Goal: Task Accomplishment & Management: Manage account settings

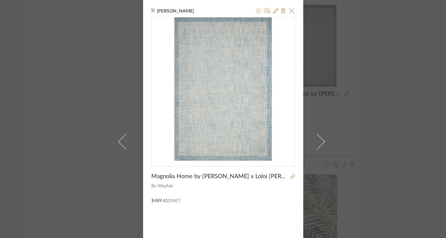
click at [290, 11] on span "button" at bounding box center [291, 10] width 13 height 13
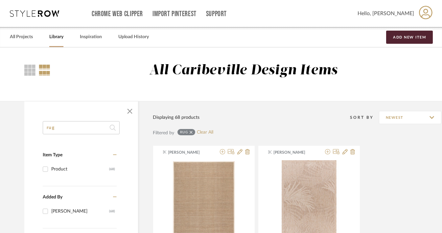
click at [81, 130] on input "rug" at bounding box center [81, 127] width 77 height 13
type input "r"
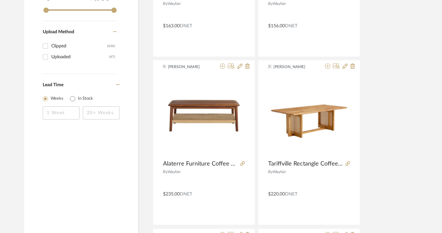
scroll to position [744, 0]
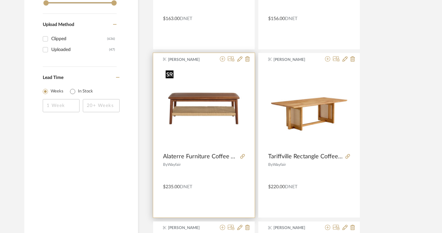
click at [206, 113] on img "0" at bounding box center [204, 108] width 82 height 82
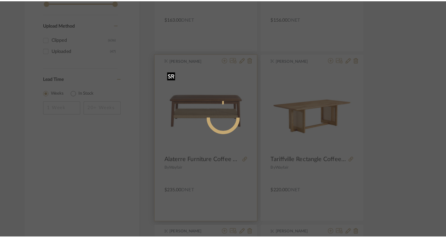
scroll to position [0, 0]
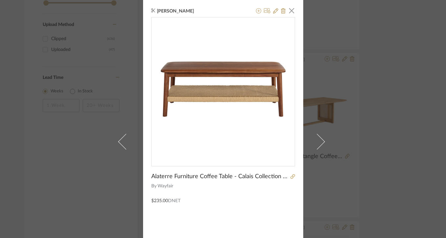
click at [293, 177] on div "[PERSON_NAME] × Alaterre Furniture Coffee Table - Calais Collection 48-Inch Liv…" at bounding box center [223, 141] width 160 height 283
click at [291, 176] on icon at bounding box center [293, 176] width 5 height 5
click at [289, 12] on span "button" at bounding box center [291, 10] width 13 height 13
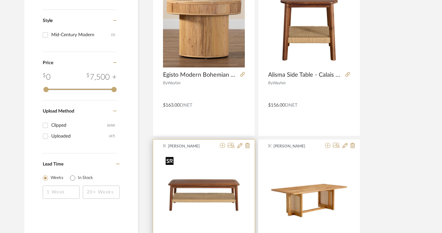
scroll to position [638, 0]
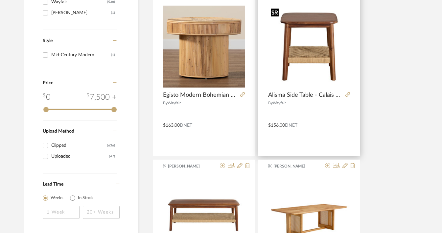
click at [0, 0] on img at bounding box center [0, 0] width 0 height 0
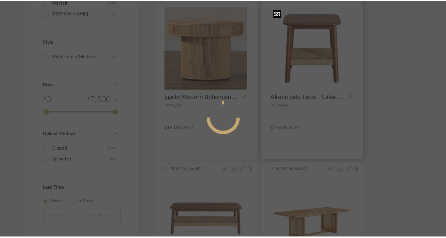
scroll to position [0, 0]
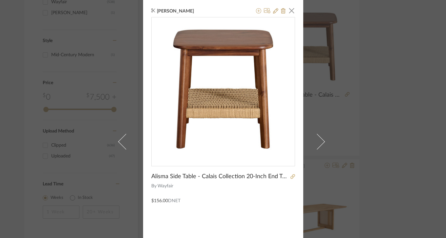
click at [293, 174] on div "[PERSON_NAME] × Alisma Side Table - Calais Collection 20-Inch End Table with Wo…" at bounding box center [223, 141] width 160 height 283
click at [291, 177] on icon at bounding box center [293, 176] width 5 height 5
click at [289, 10] on span "button" at bounding box center [291, 10] width 13 height 13
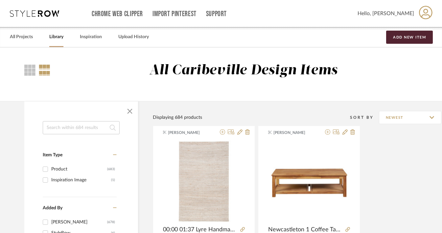
click at [85, 128] on input at bounding box center [81, 127] width 77 height 13
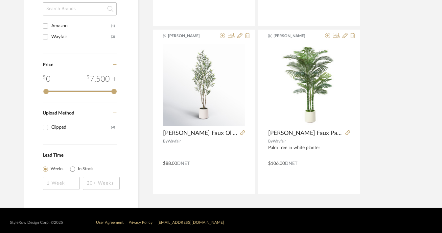
scroll to position [288, 0]
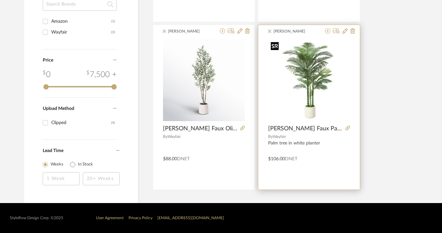
click at [304, 98] on img "0" at bounding box center [309, 80] width 82 height 82
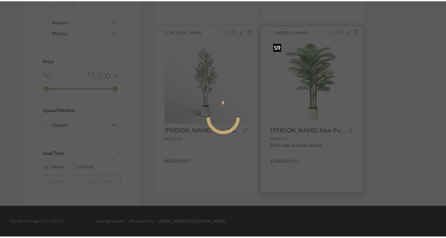
scroll to position [0, 0]
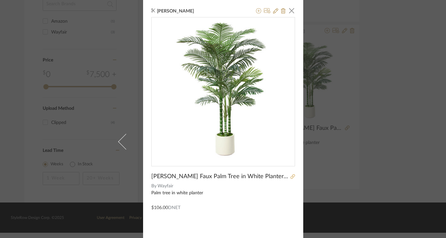
click at [291, 177] on icon at bounding box center [293, 176] width 5 height 5
click at [290, 11] on span "button" at bounding box center [291, 10] width 13 height 13
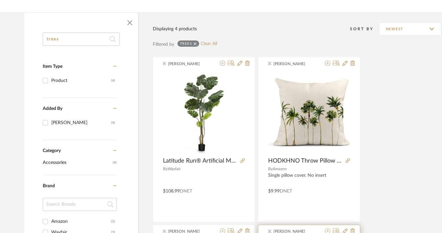
scroll to position [86, 0]
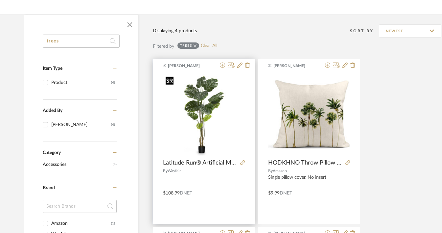
click at [213, 110] on img "0" at bounding box center [204, 115] width 82 height 82
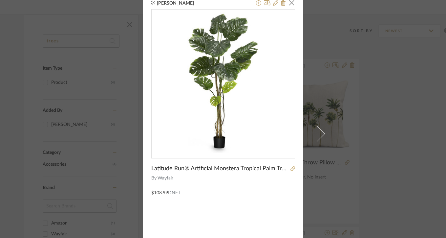
scroll to position [15, 0]
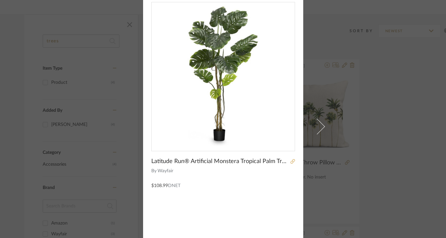
click at [291, 162] on icon at bounding box center [293, 161] width 5 height 5
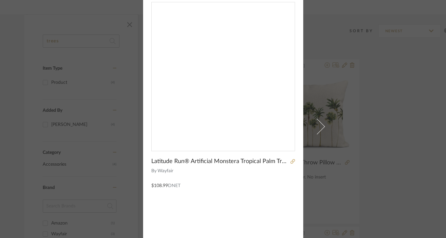
scroll to position [0, 0]
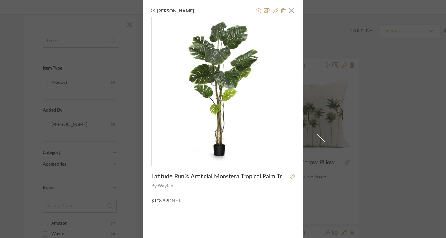
click at [352, 34] on div "[PERSON_NAME] × Latitude Run® Artificial Monstera Tropical Palm Tree Home Decor…" at bounding box center [223, 119] width 446 height 238
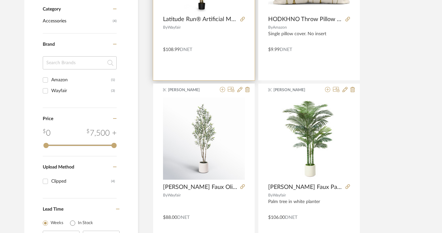
scroll to position [288, 0]
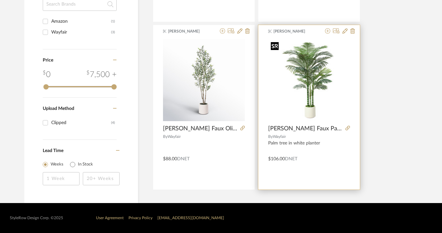
click at [296, 78] on img "0" at bounding box center [309, 80] width 82 height 82
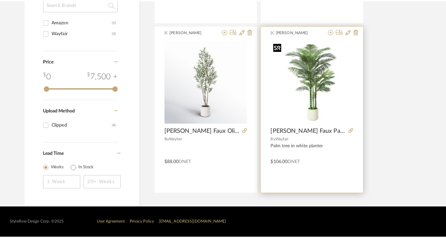
scroll to position [0, 0]
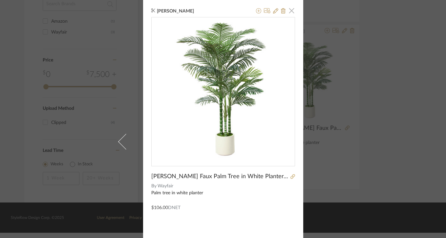
click at [291, 11] on span "button" at bounding box center [291, 10] width 13 height 13
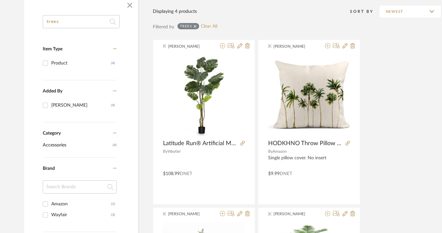
scroll to position [21, 0]
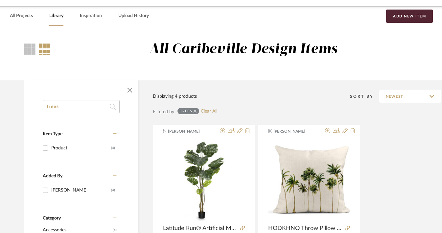
click at [80, 109] on input "trees" at bounding box center [81, 106] width 77 height 13
type input "t"
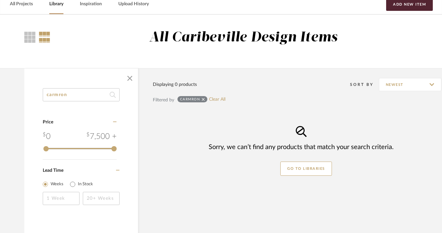
scroll to position [45, 0]
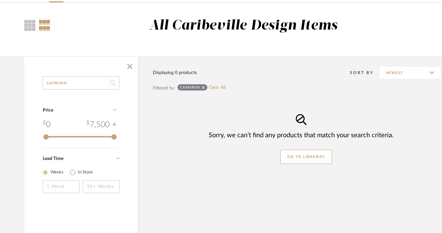
click at [72, 86] on input "carmron" at bounding box center [81, 82] width 77 height 13
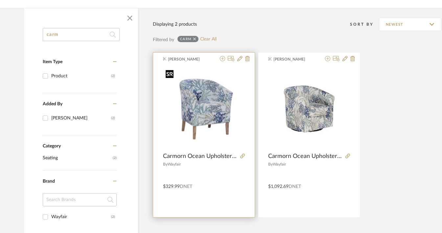
scroll to position [94, 0]
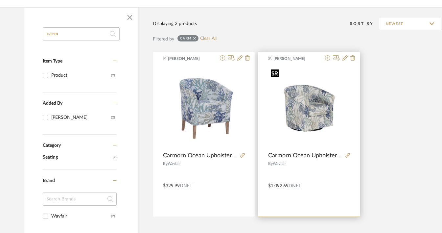
click at [321, 109] on img "0" at bounding box center [309, 107] width 82 height 82
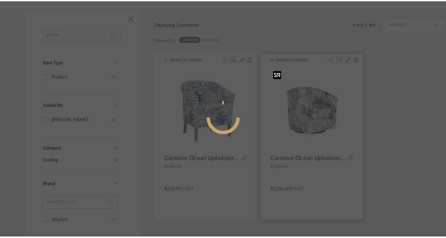
scroll to position [0, 0]
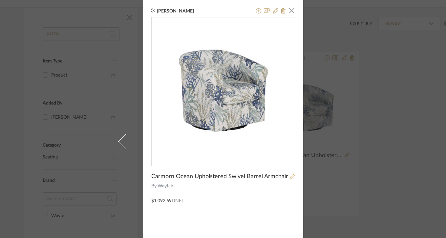
click at [290, 176] on icon at bounding box center [292, 176] width 5 height 5
click at [288, 10] on span "button" at bounding box center [291, 10] width 13 height 13
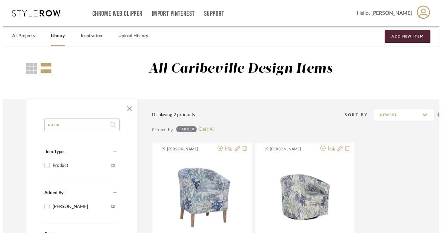
scroll to position [94, 0]
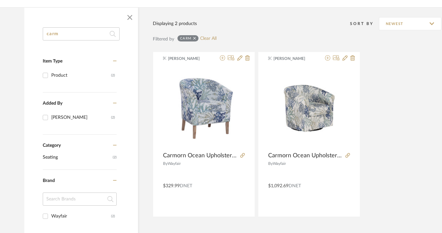
click at [75, 34] on input "carm" at bounding box center [81, 33] width 77 height 13
type input "carmorn"
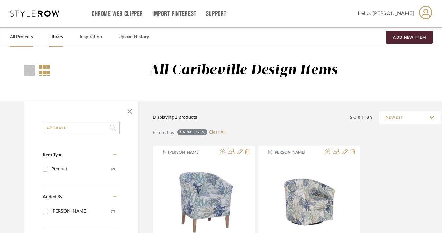
click at [27, 35] on link "All Projects" at bounding box center [21, 37] width 23 height 9
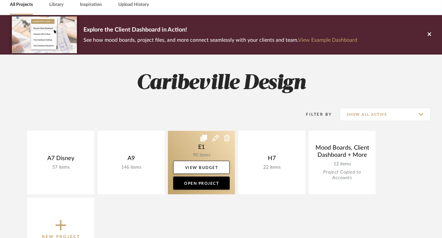
scroll to position [59, 0]
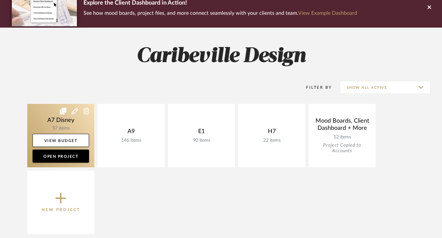
click at [70, 128] on link at bounding box center [60, 135] width 67 height 63
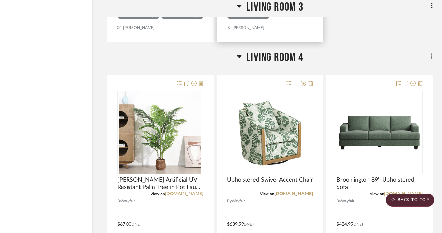
scroll to position [1073, 31]
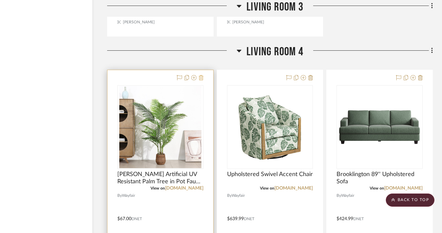
click at [202, 79] on fa-icon at bounding box center [201, 77] width 5 height 5
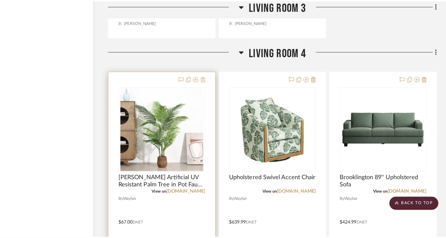
scroll to position [0, 0]
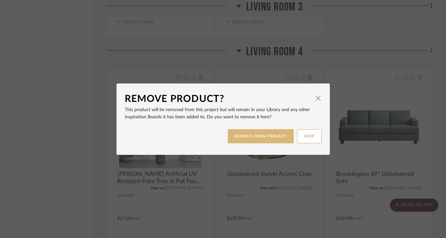
click at [242, 137] on button "REMOVE FROM PROJECT" at bounding box center [261, 136] width 66 height 14
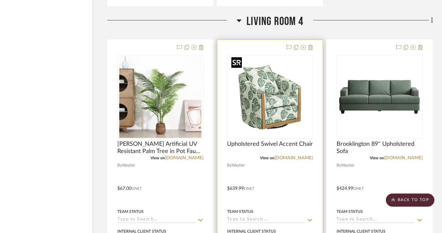
scroll to position [1133, 31]
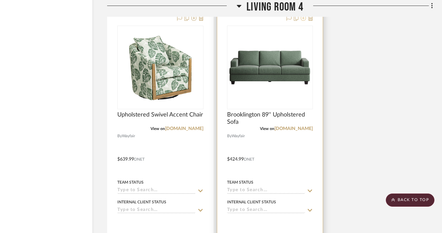
click at [303, 20] on fa-icon at bounding box center [302, 18] width 5 height 5
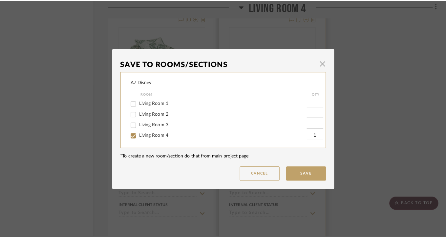
scroll to position [0, 0]
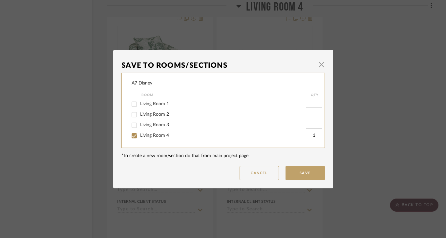
click at [342, 51] on div "Save To Rooms/Sections × A7 Disney Room QTY Living Room 1 Living Room 2 Living …" at bounding box center [223, 119] width 446 height 238
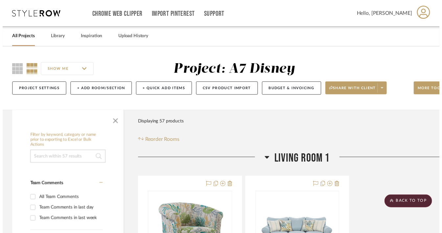
scroll to position [1133, 31]
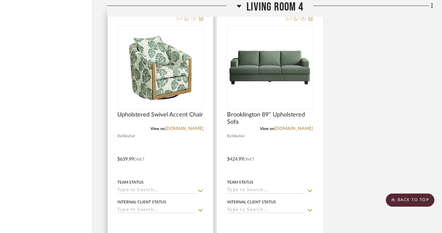
click at [193, 20] on icon at bounding box center [193, 17] width 5 height 5
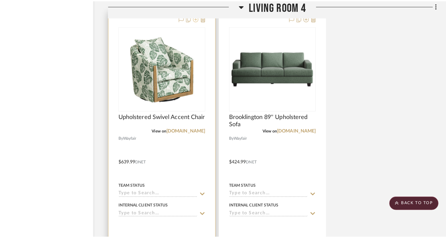
scroll to position [0, 0]
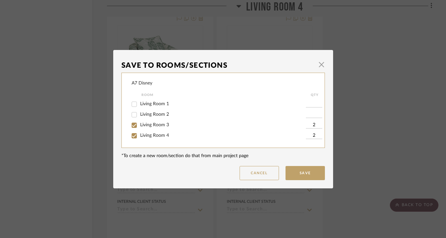
click at [344, 120] on div "Save To Rooms/Sections × A7 Disney Room QTY Living Room 1 Living Room 2 Living …" at bounding box center [223, 119] width 446 height 238
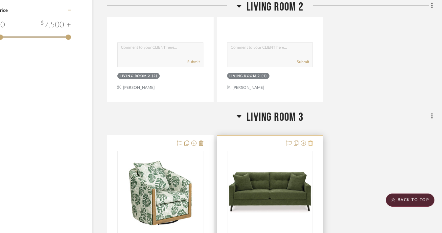
click at [310, 141] on fa-icon at bounding box center [310, 143] width 5 height 5
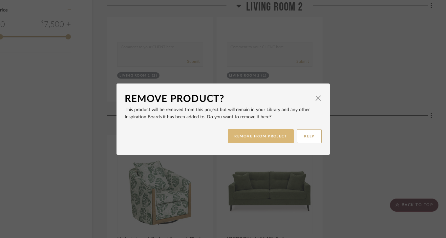
click at [284, 138] on button "REMOVE FROM PROJECT" at bounding box center [261, 136] width 66 height 14
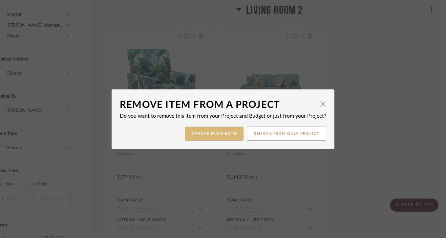
click at [232, 137] on button "Remove from Both" at bounding box center [214, 133] width 59 height 14
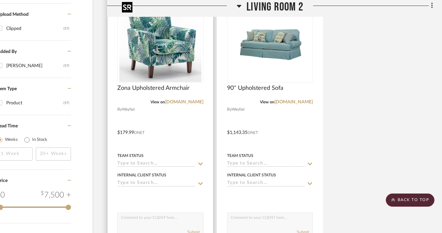
scroll to position [518, 31]
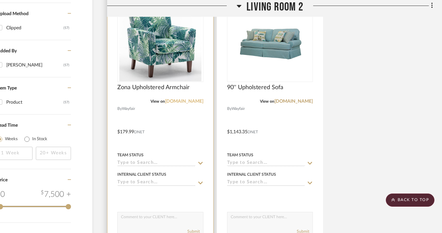
click at [188, 102] on link "[DOMAIN_NAME]" at bounding box center [184, 101] width 38 height 5
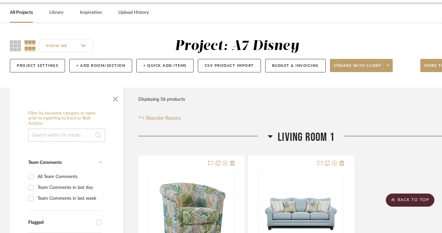
scroll to position [0, 0]
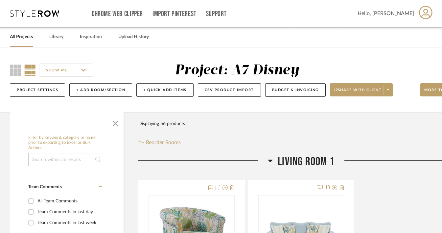
click at [57, 161] on input at bounding box center [66, 159] width 77 height 13
type input "swivel"
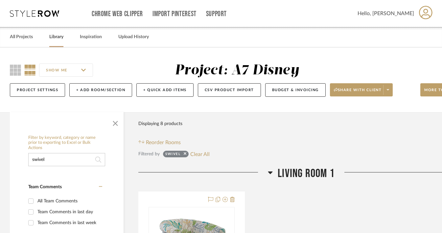
click at [59, 41] on div "Library" at bounding box center [56, 37] width 14 height 20
click at [62, 40] on link "Library" at bounding box center [56, 37] width 14 height 9
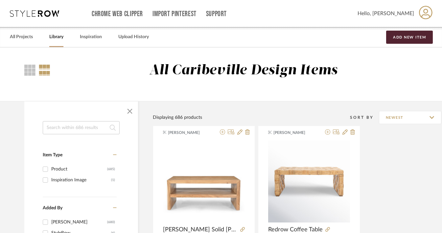
click at [51, 130] on input at bounding box center [81, 127] width 77 height 13
type input "swivel"
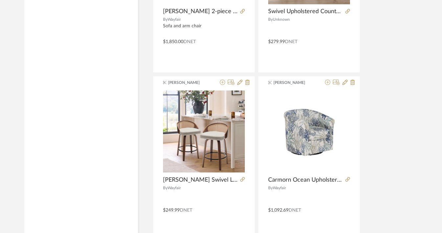
scroll to position [2581, 0]
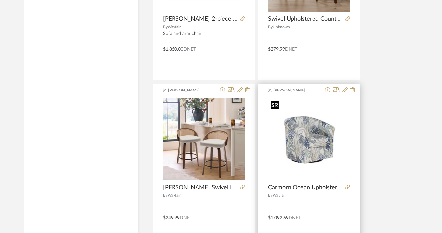
click at [310, 149] on img "0" at bounding box center [309, 139] width 82 height 82
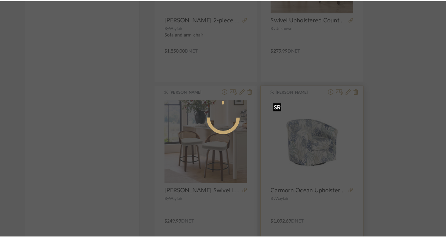
scroll to position [0, 0]
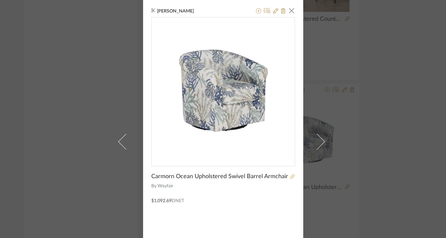
click at [290, 174] on fa-icon at bounding box center [292, 176] width 5 height 5
click at [288, 9] on span "button" at bounding box center [291, 10] width 13 height 13
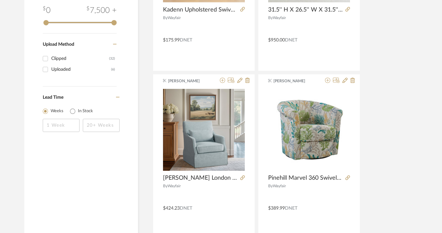
scroll to position [407, 0]
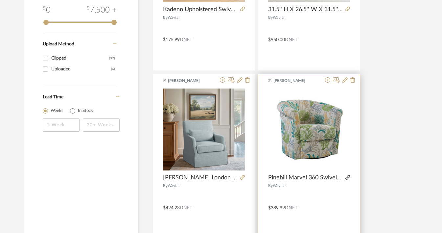
click at [349, 177] on icon at bounding box center [347, 177] width 5 height 5
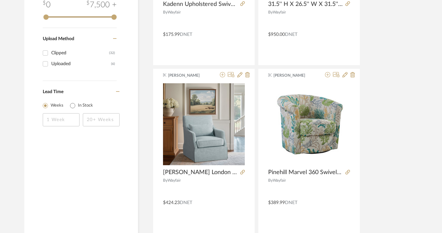
scroll to position [413, 0]
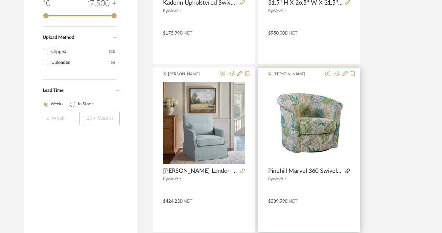
click at [347, 169] on icon at bounding box center [347, 170] width 5 height 5
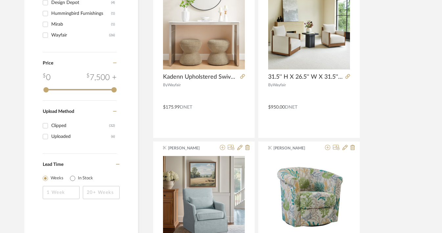
scroll to position [0, 0]
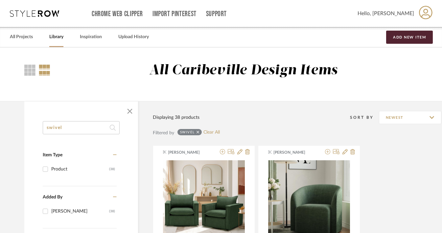
drag, startPoint x: 67, startPoint y: 125, endPoint x: 33, endPoint y: 124, distance: 33.8
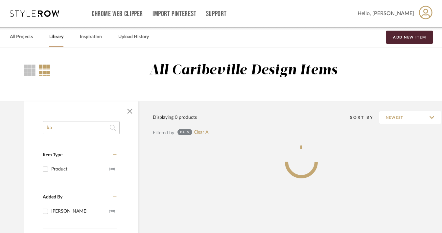
type input "b"
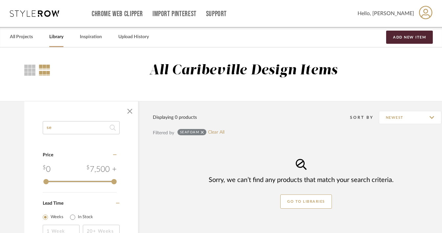
type input "s"
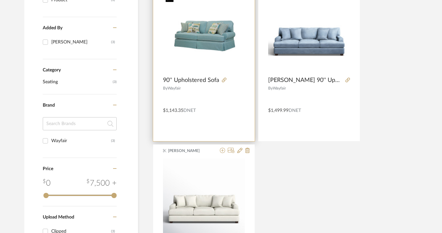
scroll to position [174, 0]
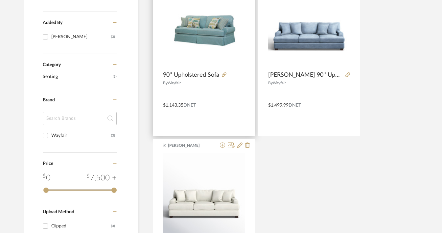
type input "90""
click at [218, 53] on img "0" at bounding box center [204, 27] width 82 height 82
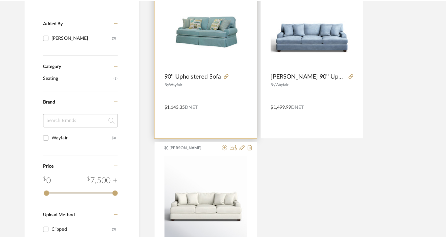
scroll to position [0, 0]
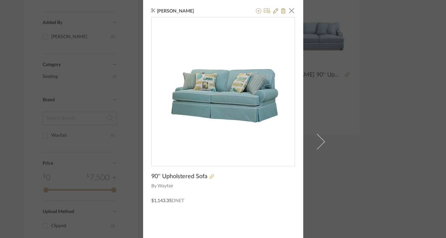
click at [210, 176] on icon at bounding box center [212, 176] width 5 height 5
click at [292, 12] on span "button" at bounding box center [291, 10] width 13 height 13
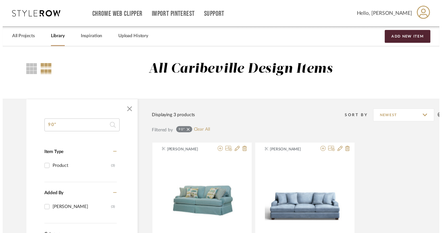
scroll to position [174, 0]
